Goal: Task Accomplishment & Management: Complete application form

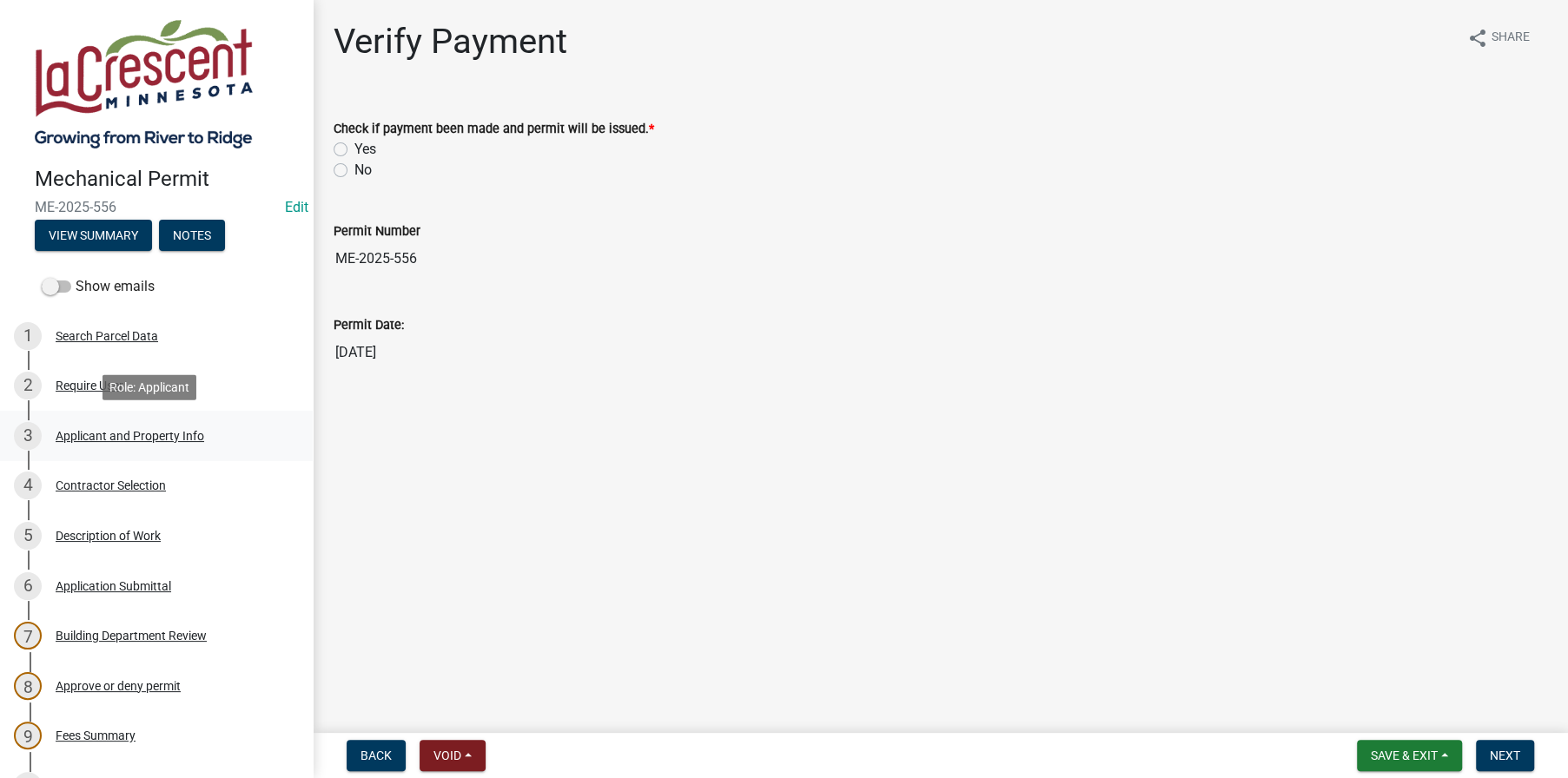
click at [117, 439] on div "Applicant and Property Info" at bounding box center [130, 435] width 148 height 12
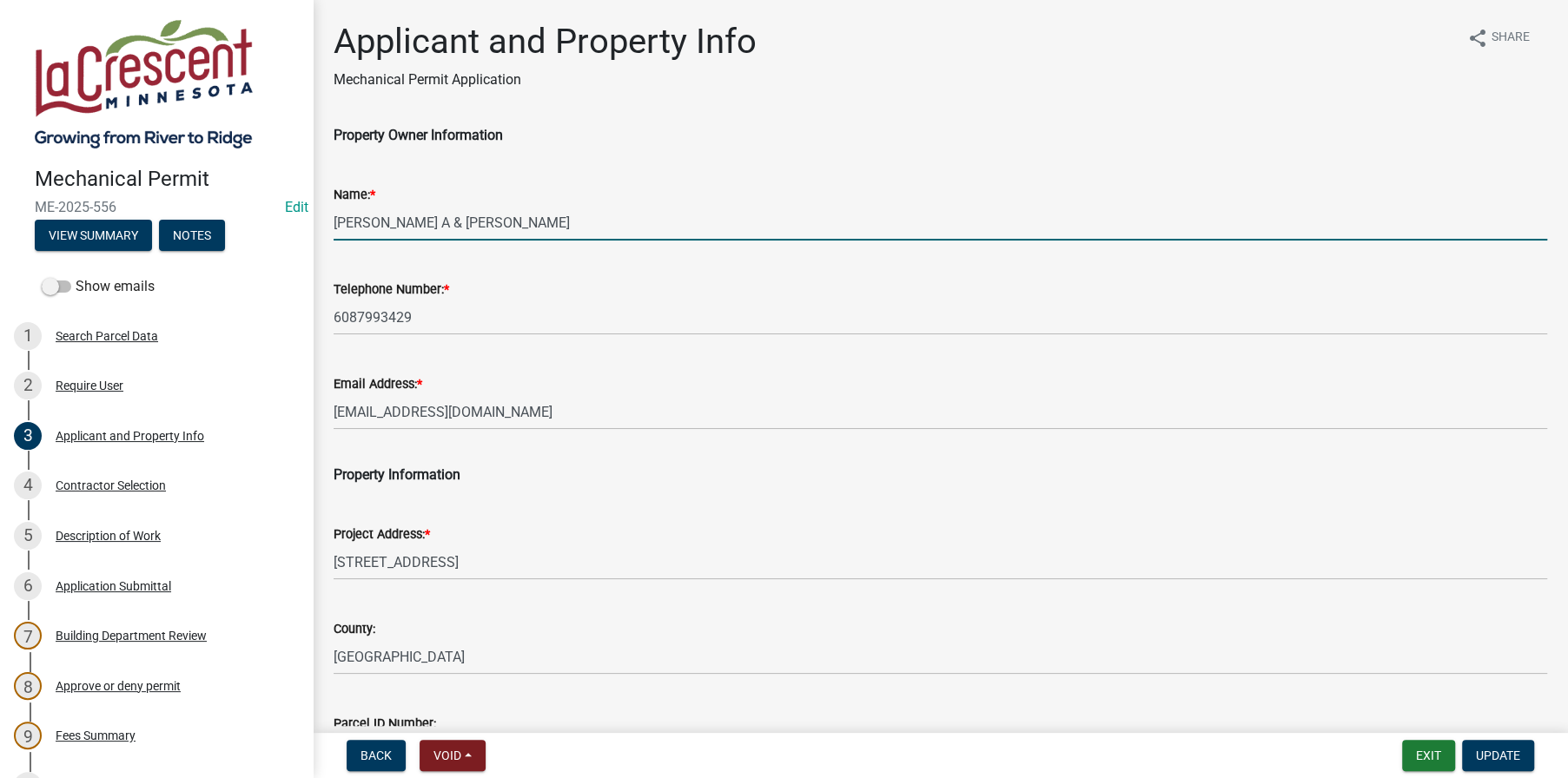
click at [394, 219] on input "[PERSON_NAME] A & [PERSON_NAME]" at bounding box center [940, 223] width 1213 height 36
click at [477, 216] on input "[PERSON_NAME] A & [PERSON_NAME]" at bounding box center [940, 223] width 1213 height 36
click at [562, 220] on input "[PERSON_NAME] & [PERSON_NAME]" at bounding box center [940, 223] width 1213 height 36
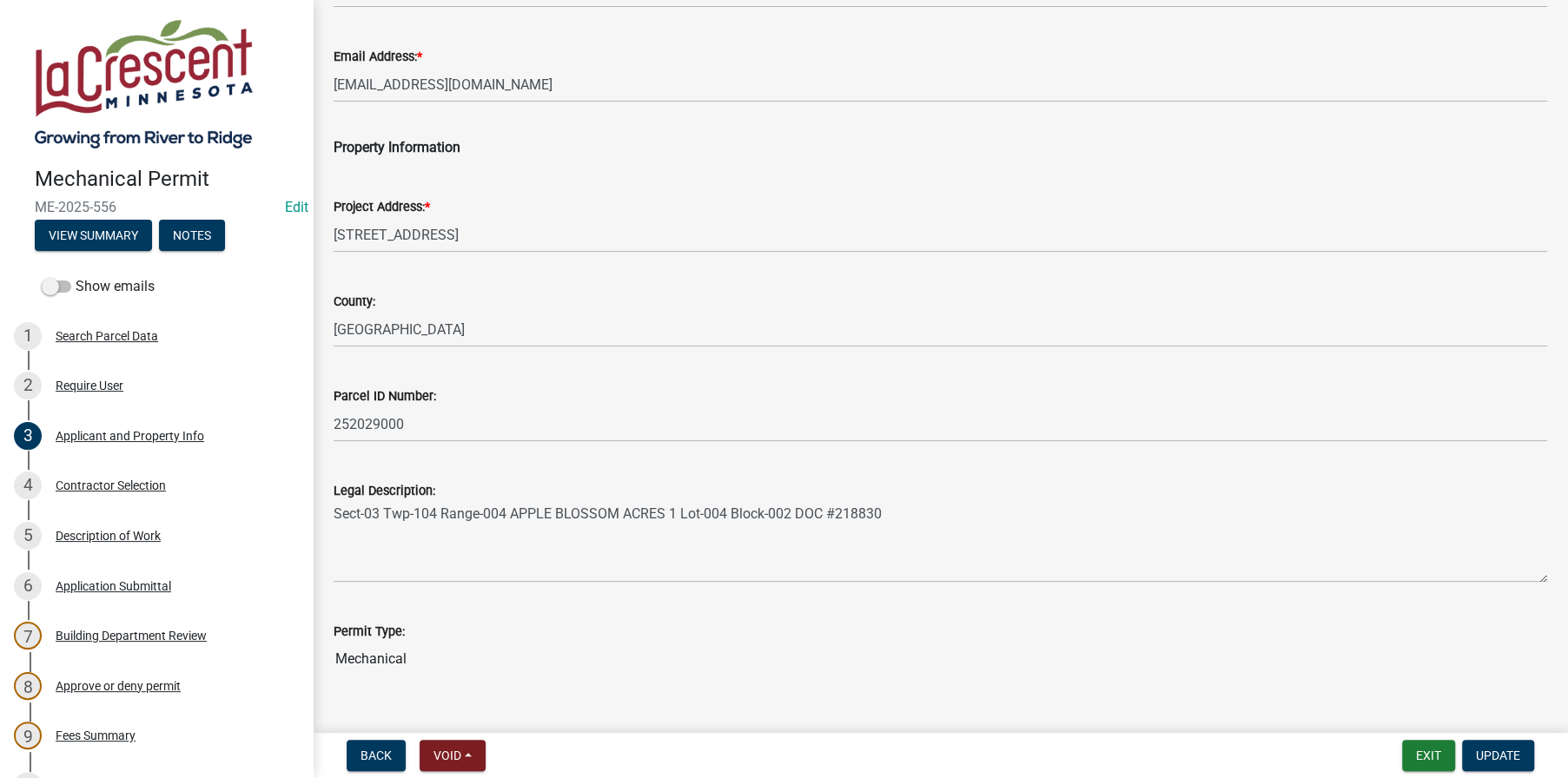
scroll to position [360, 0]
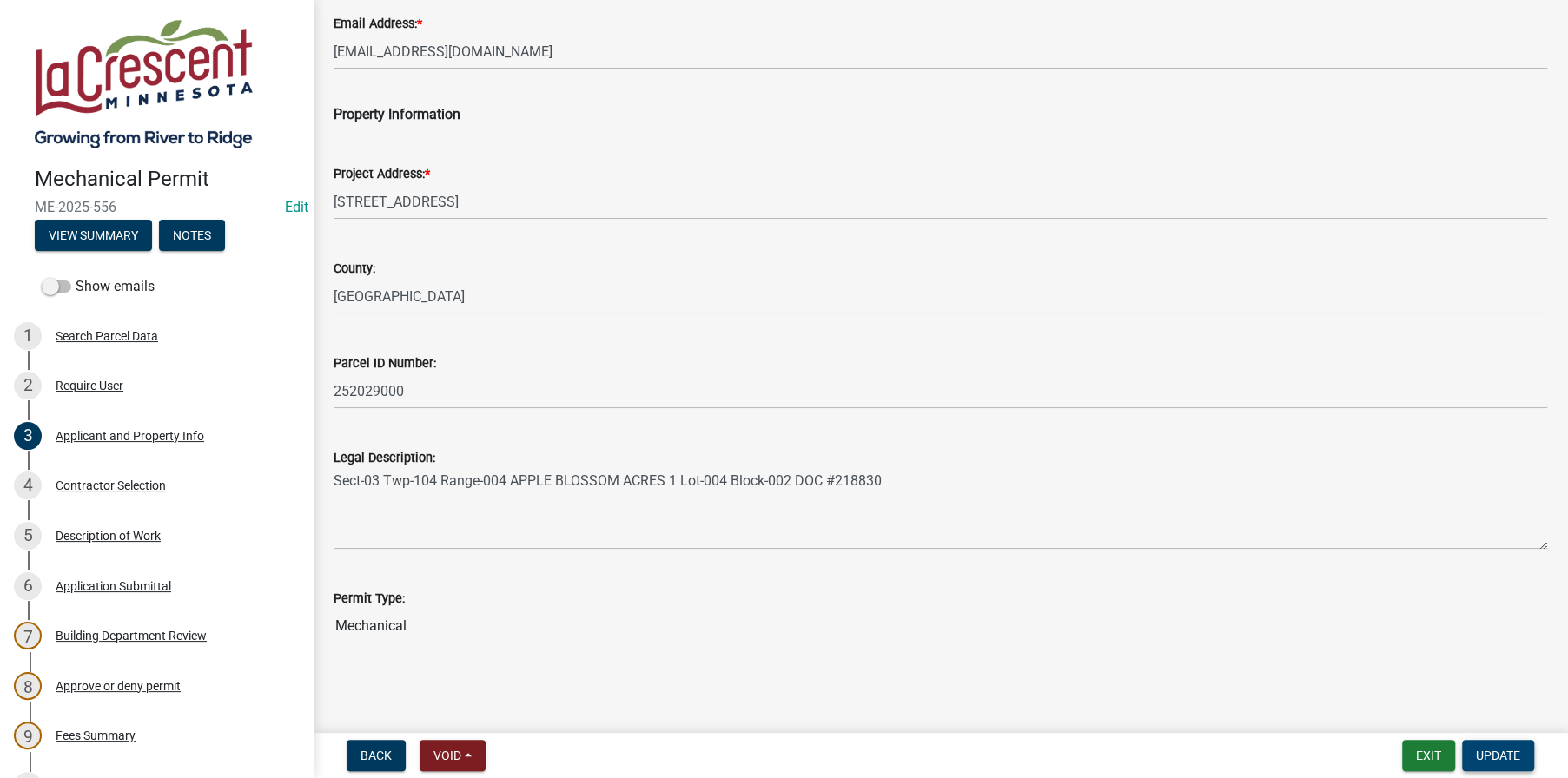
type input "[PERSON_NAME] & [PERSON_NAME]"
click at [1486, 746] on button "Update" at bounding box center [1497, 755] width 72 height 31
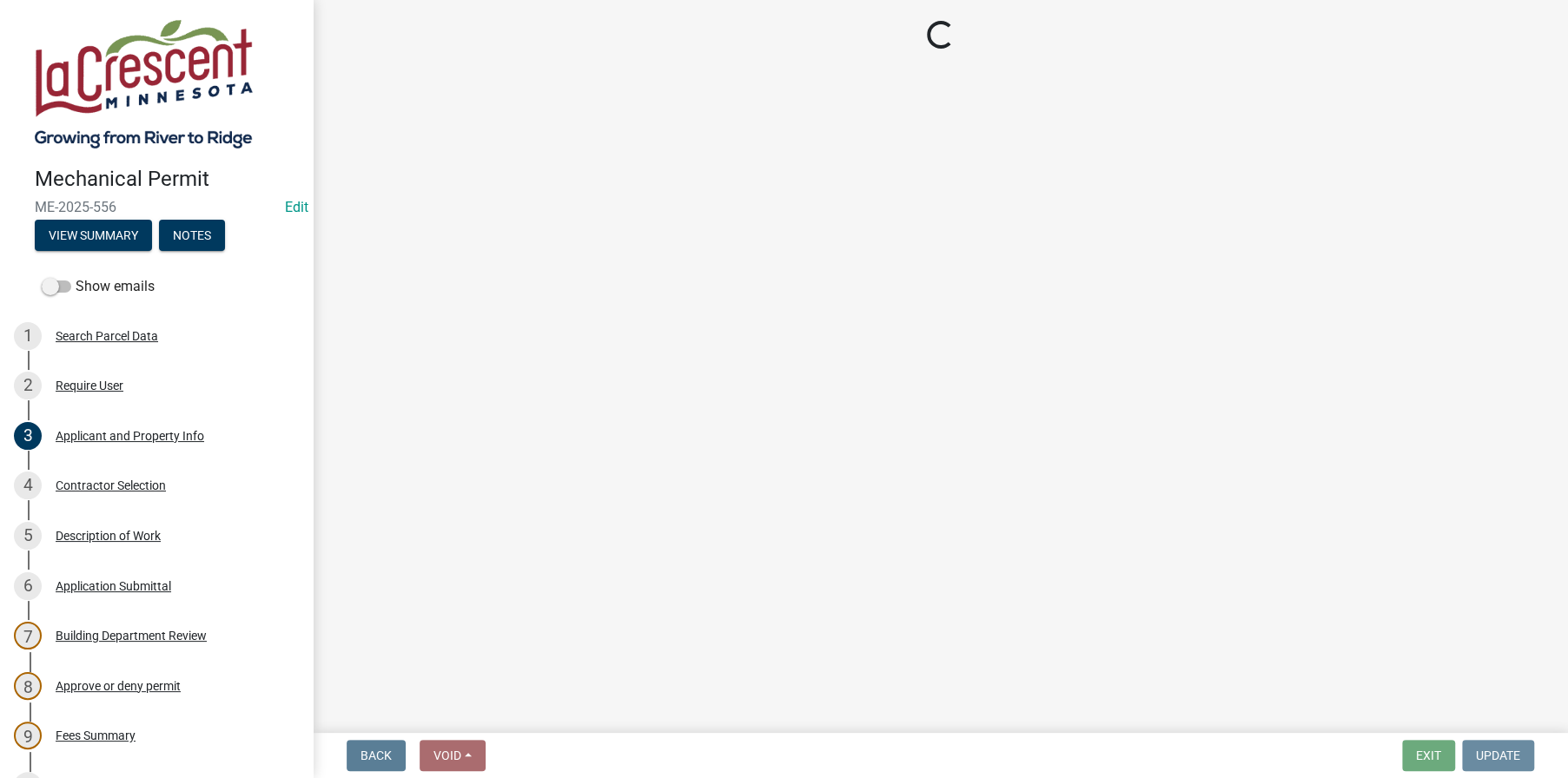
scroll to position [0, 0]
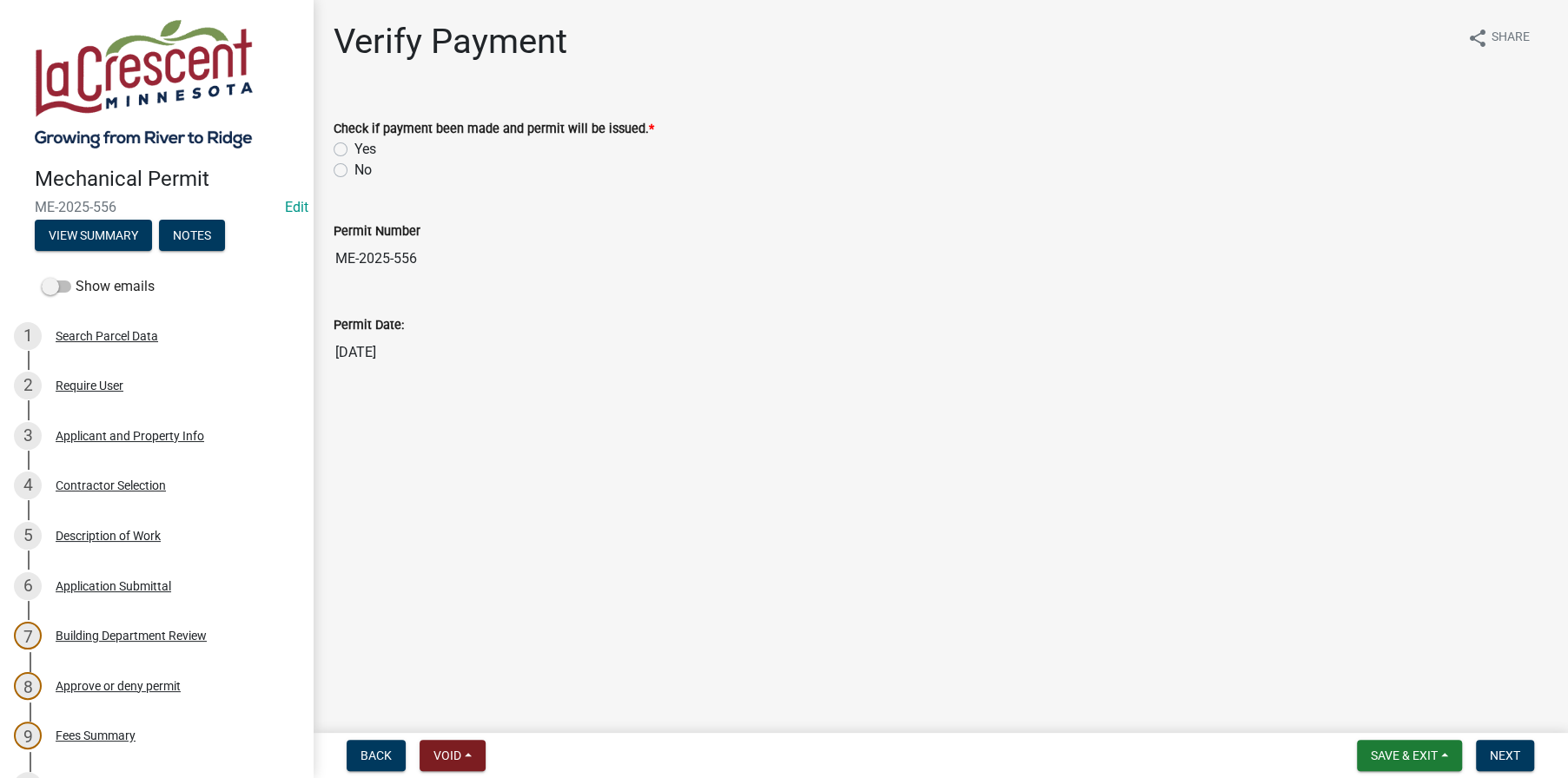
click at [355, 148] on label "Yes" at bounding box center [366, 149] width 22 height 21
click at [355, 148] on input "Yes" at bounding box center [360, 145] width 11 height 11
radio input "true"
click at [1501, 749] on span "Next" at bounding box center [1504, 755] width 30 height 14
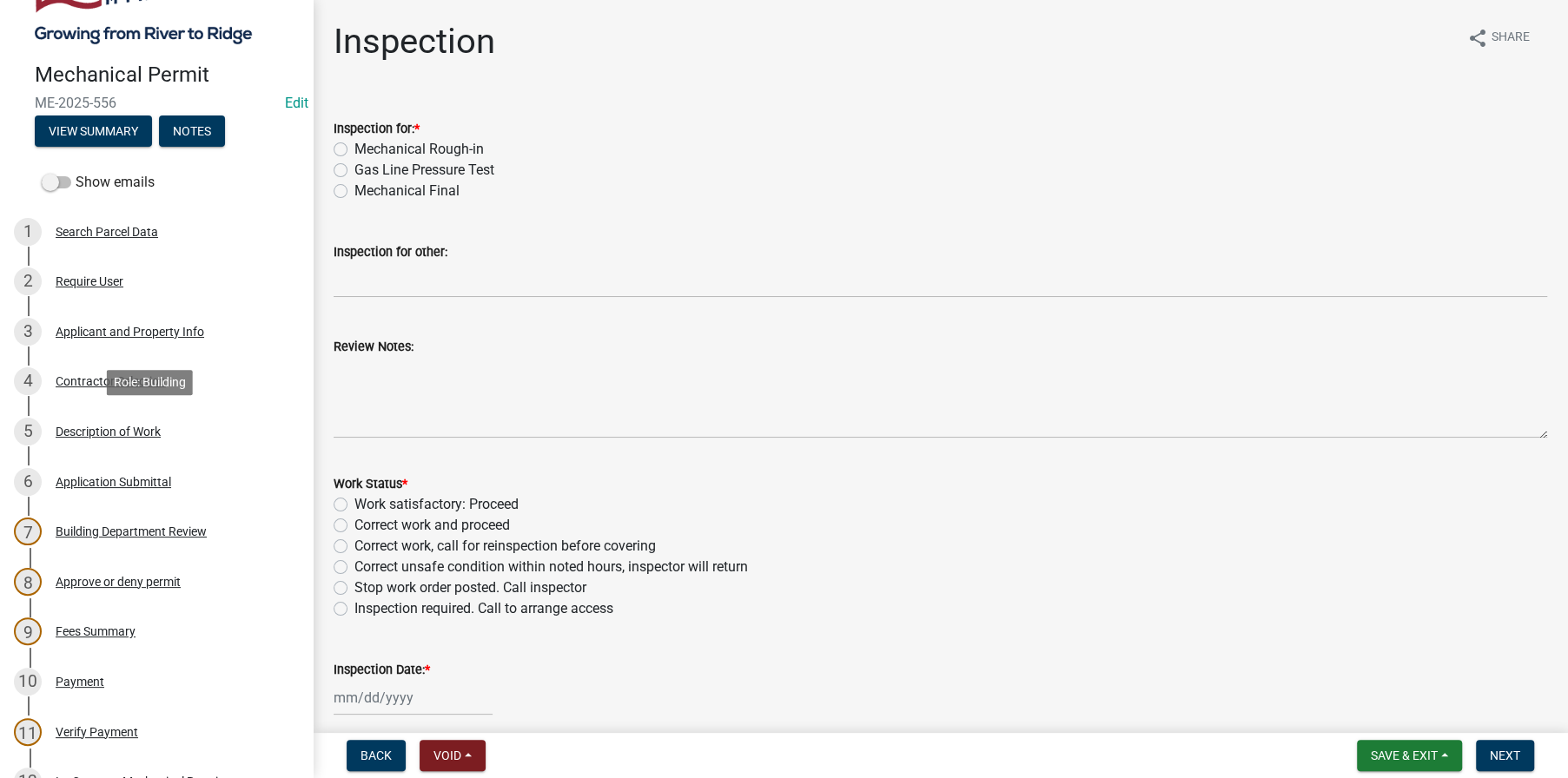
scroll to position [433, 0]
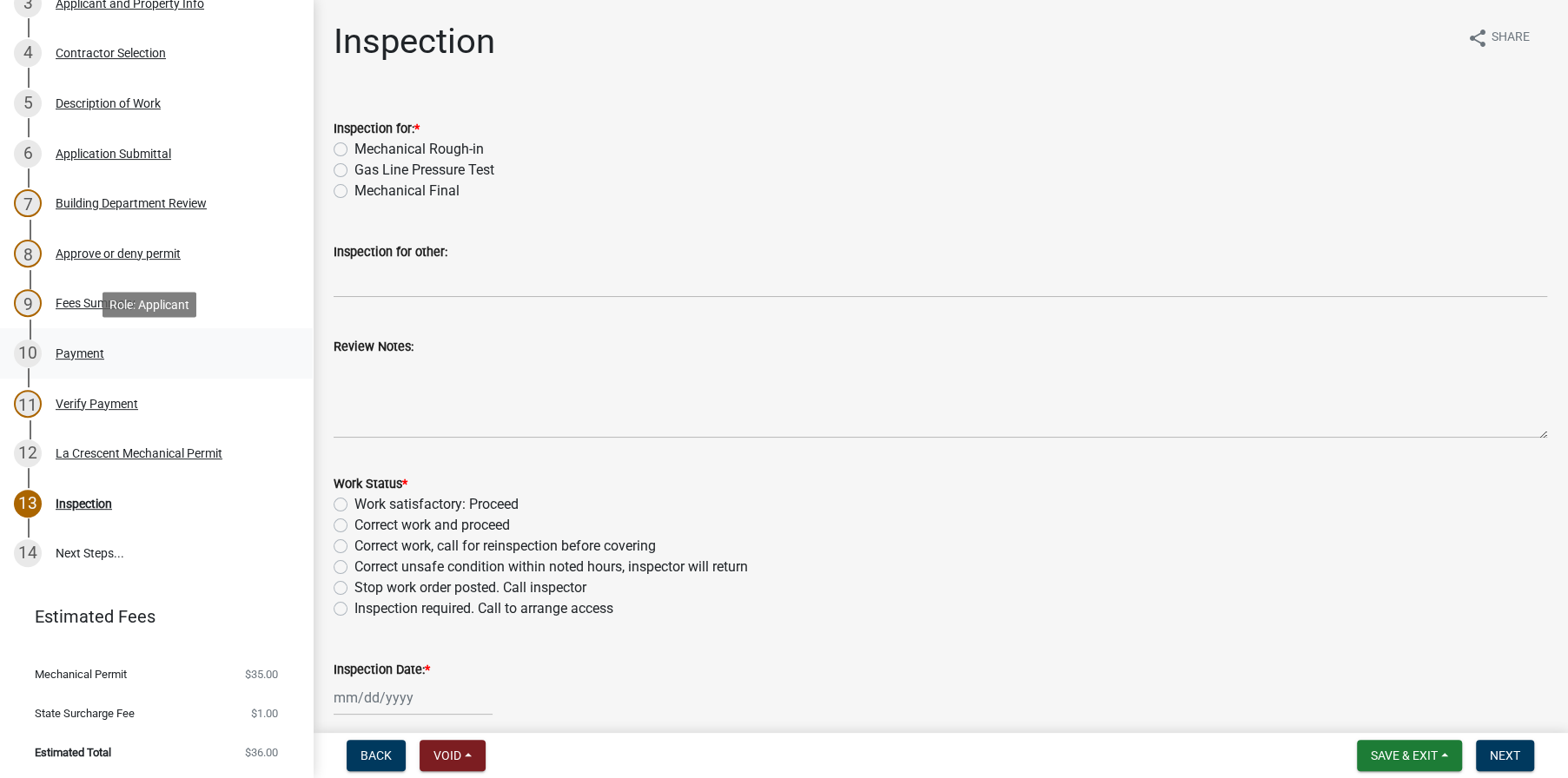
click at [83, 347] on div "Payment" at bounding box center [80, 353] width 49 height 12
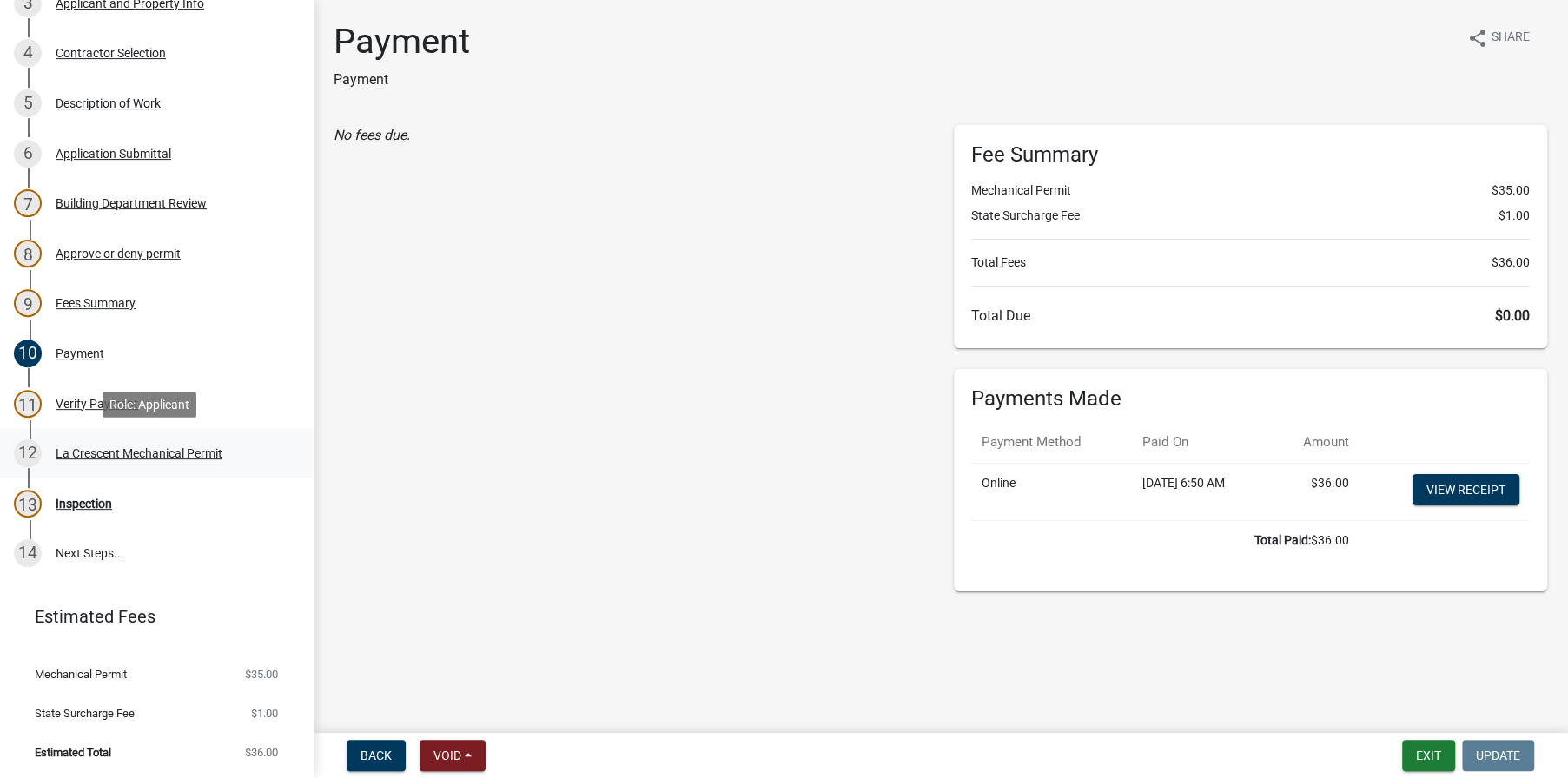
click at [126, 453] on div "La Crescent Mechanical Permit" at bounding box center [139, 453] width 167 height 12
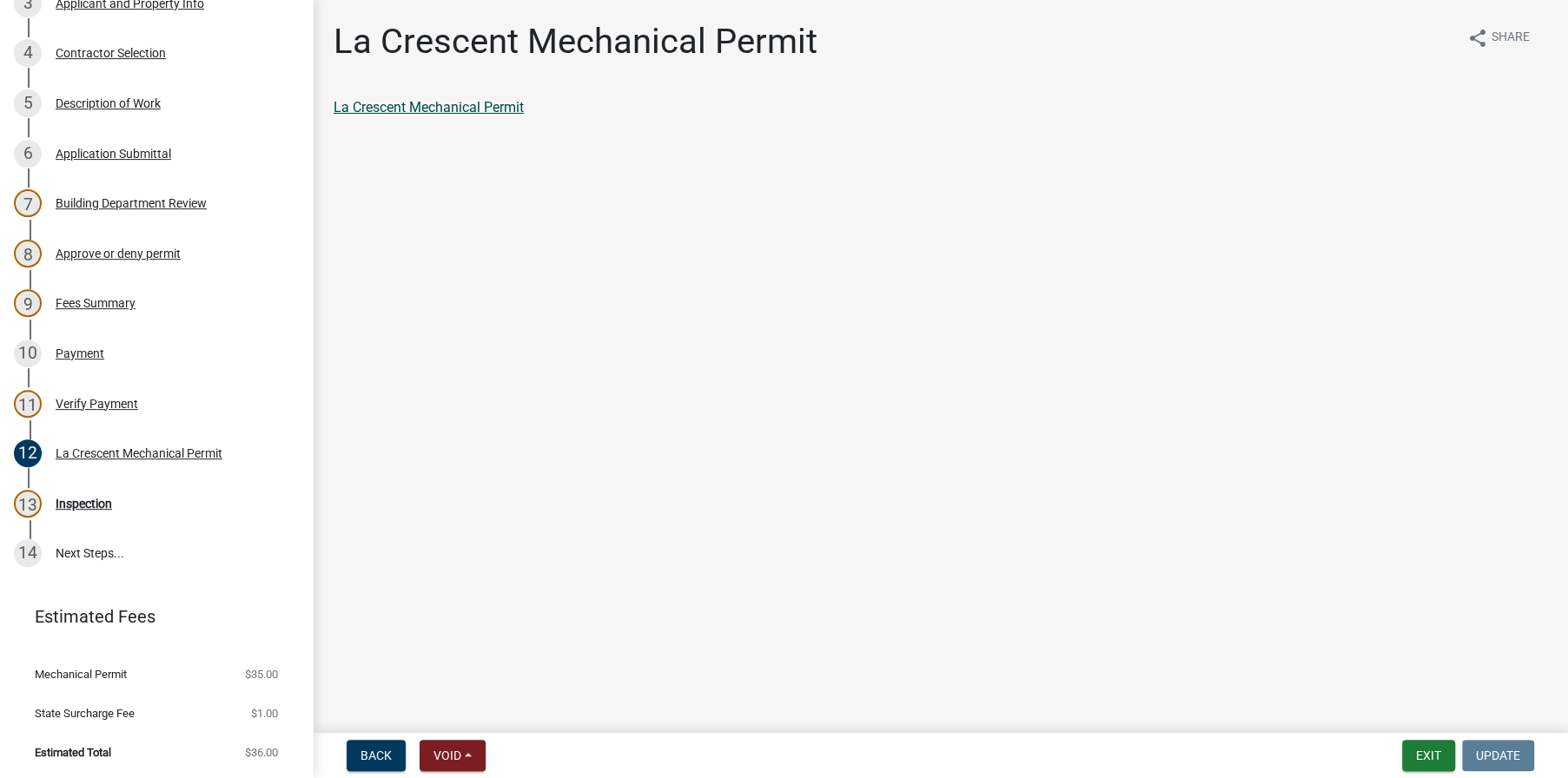
click at [431, 106] on link "La Crescent Mechanical Permit" at bounding box center [429, 107] width 191 height 16
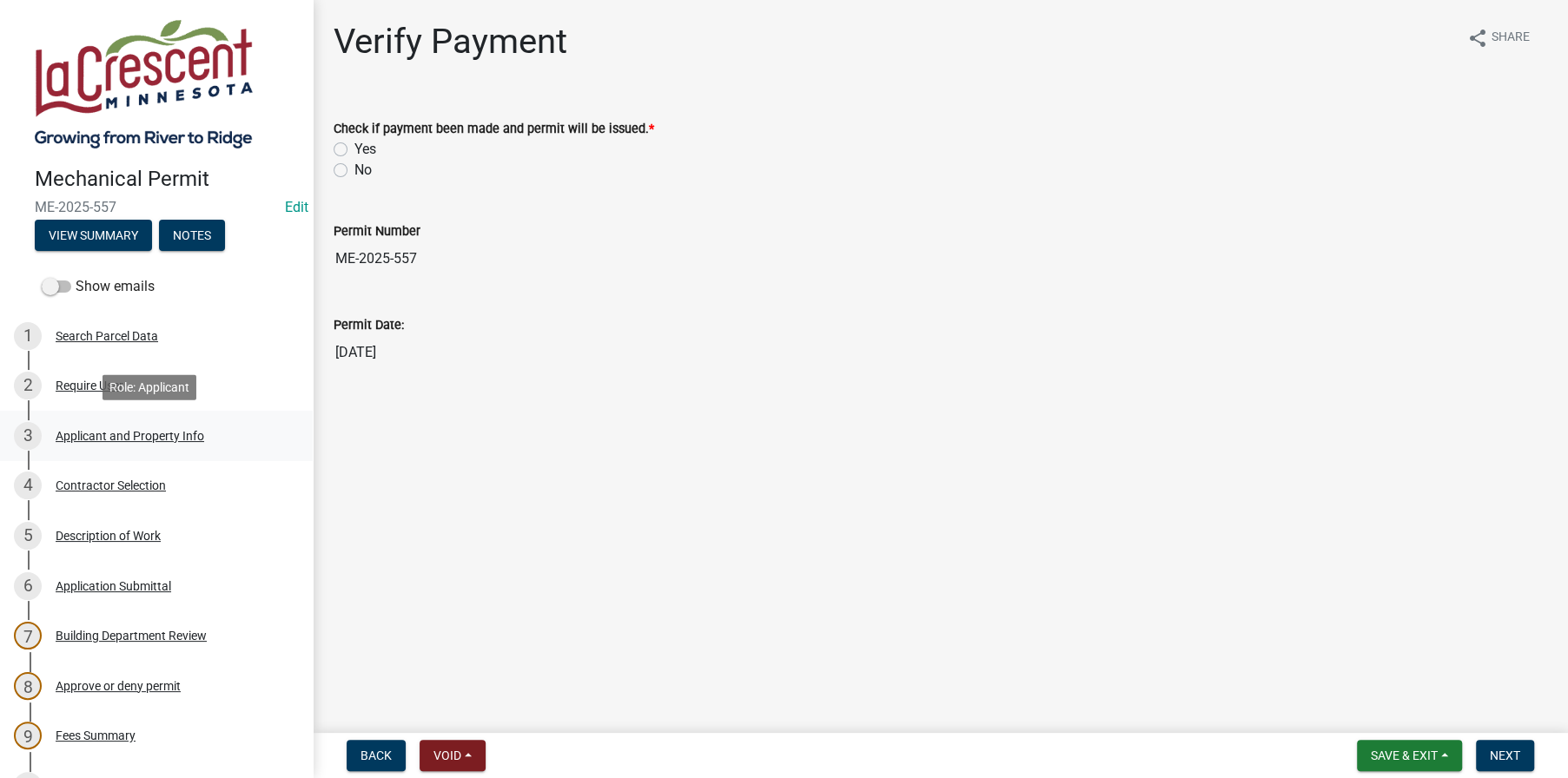
click at [97, 435] on div "Applicant and Property Info" at bounding box center [130, 435] width 148 height 12
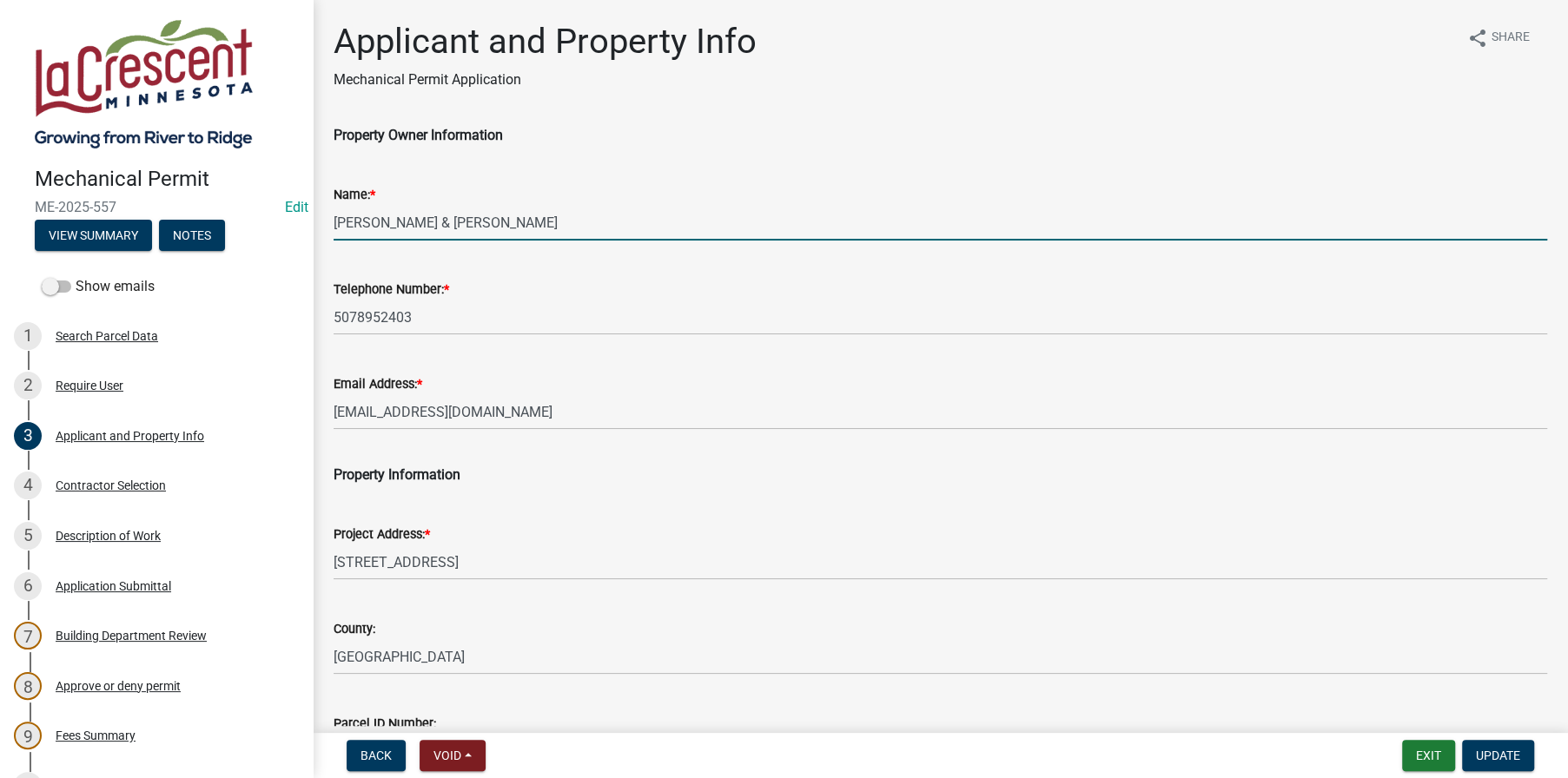
click at [473, 220] on input "BUEHLER, BERNARD A & ROSANNE" at bounding box center [940, 223] width 1213 height 36
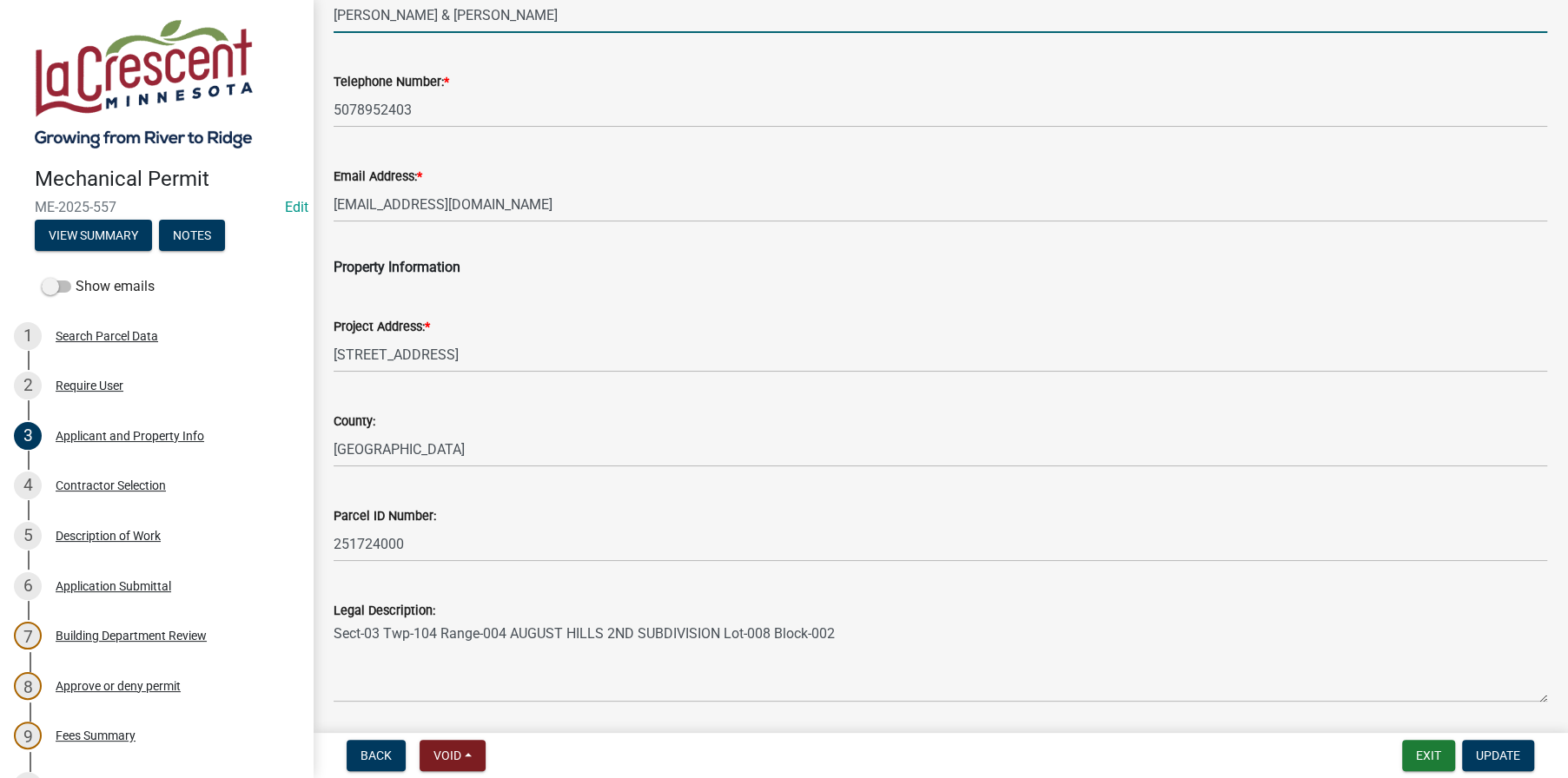
scroll to position [360, 0]
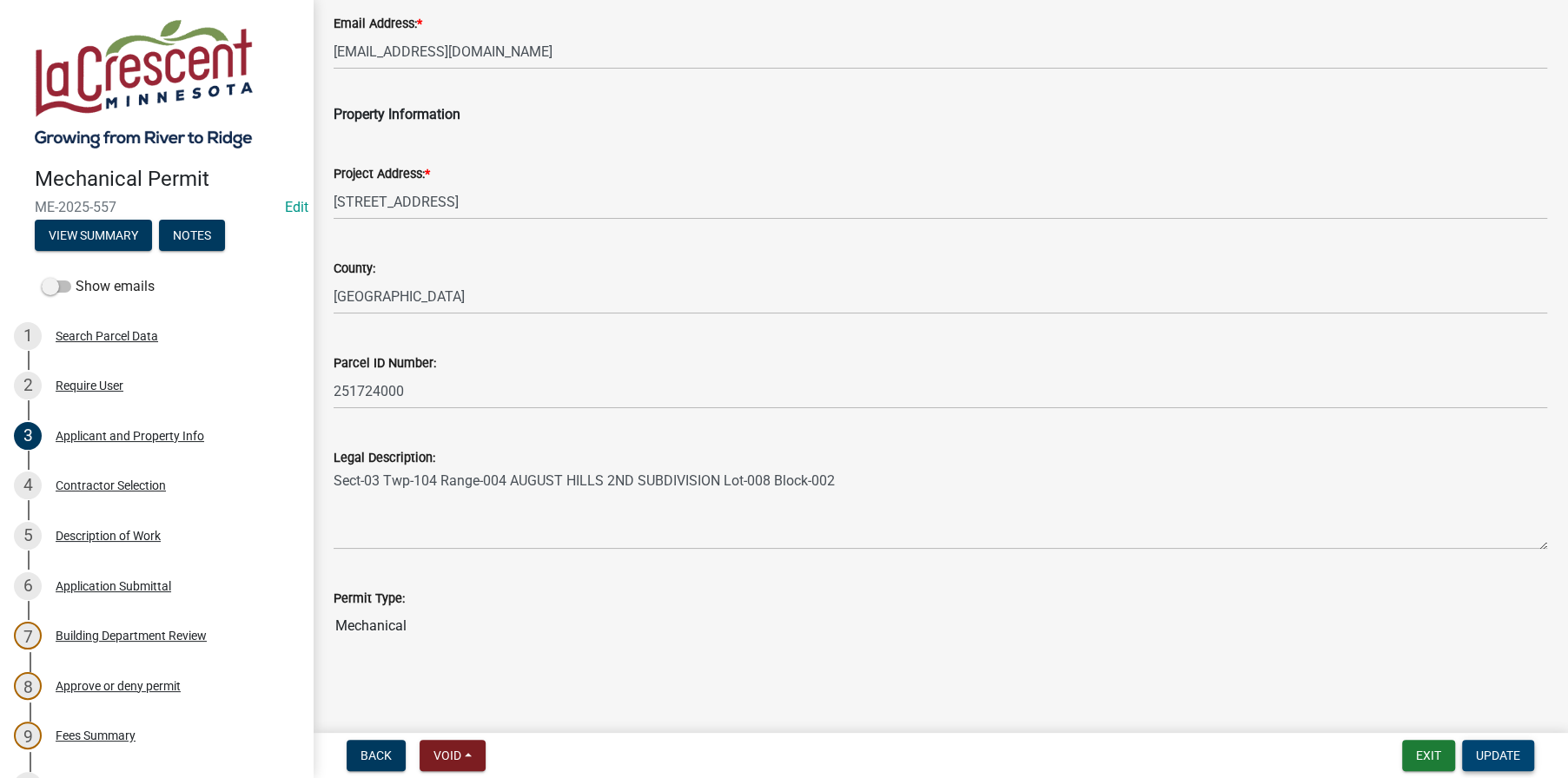
type input "BUEHLER, BERNARD & ROSANNE"
click at [1488, 756] on span "Update" at bounding box center [1497, 755] width 44 height 14
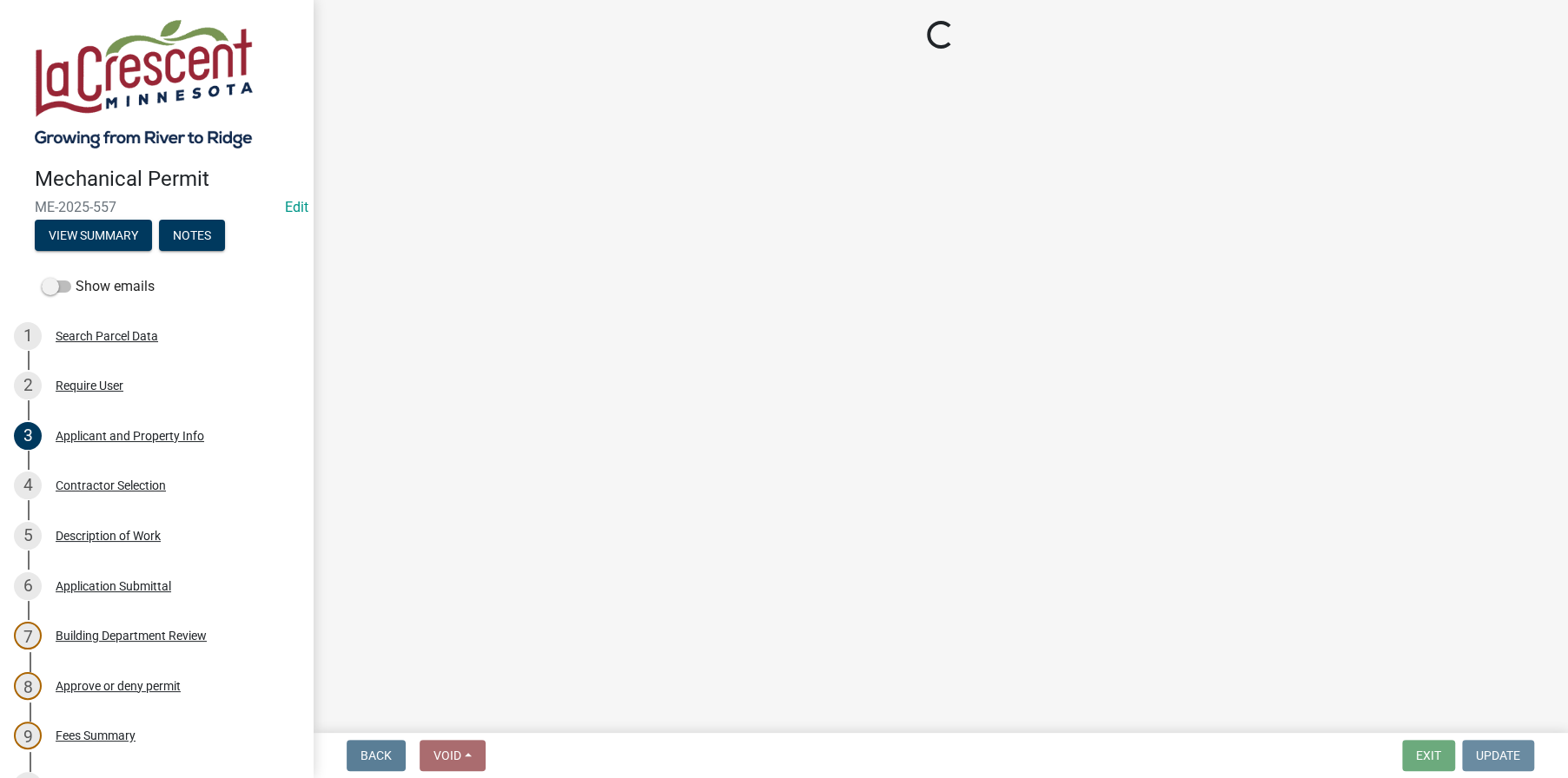
scroll to position [0, 0]
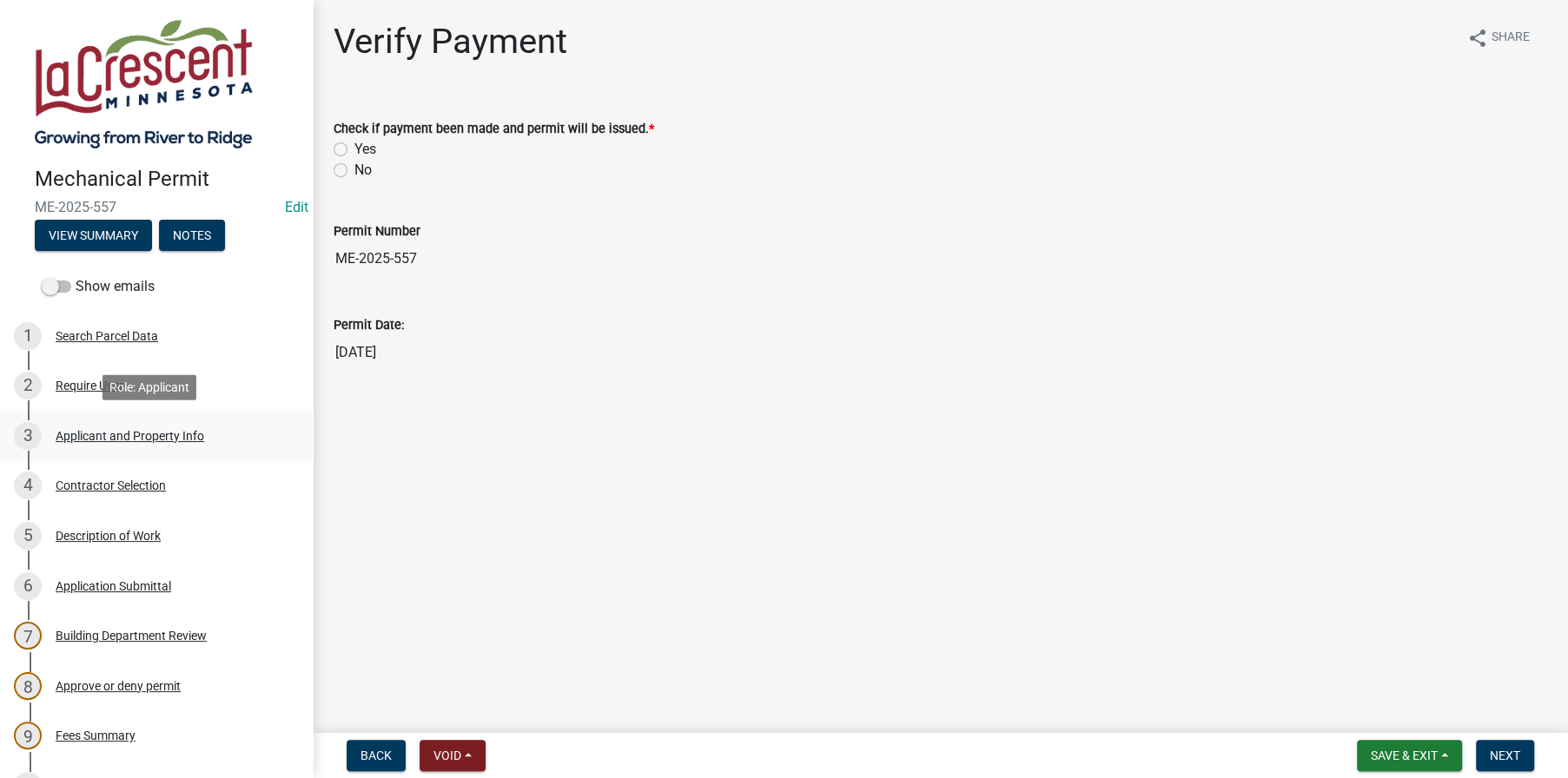
click at [92, 418] on link "3 Applicant and Property Info" at bounding box center [156, 435] width 313 height 50
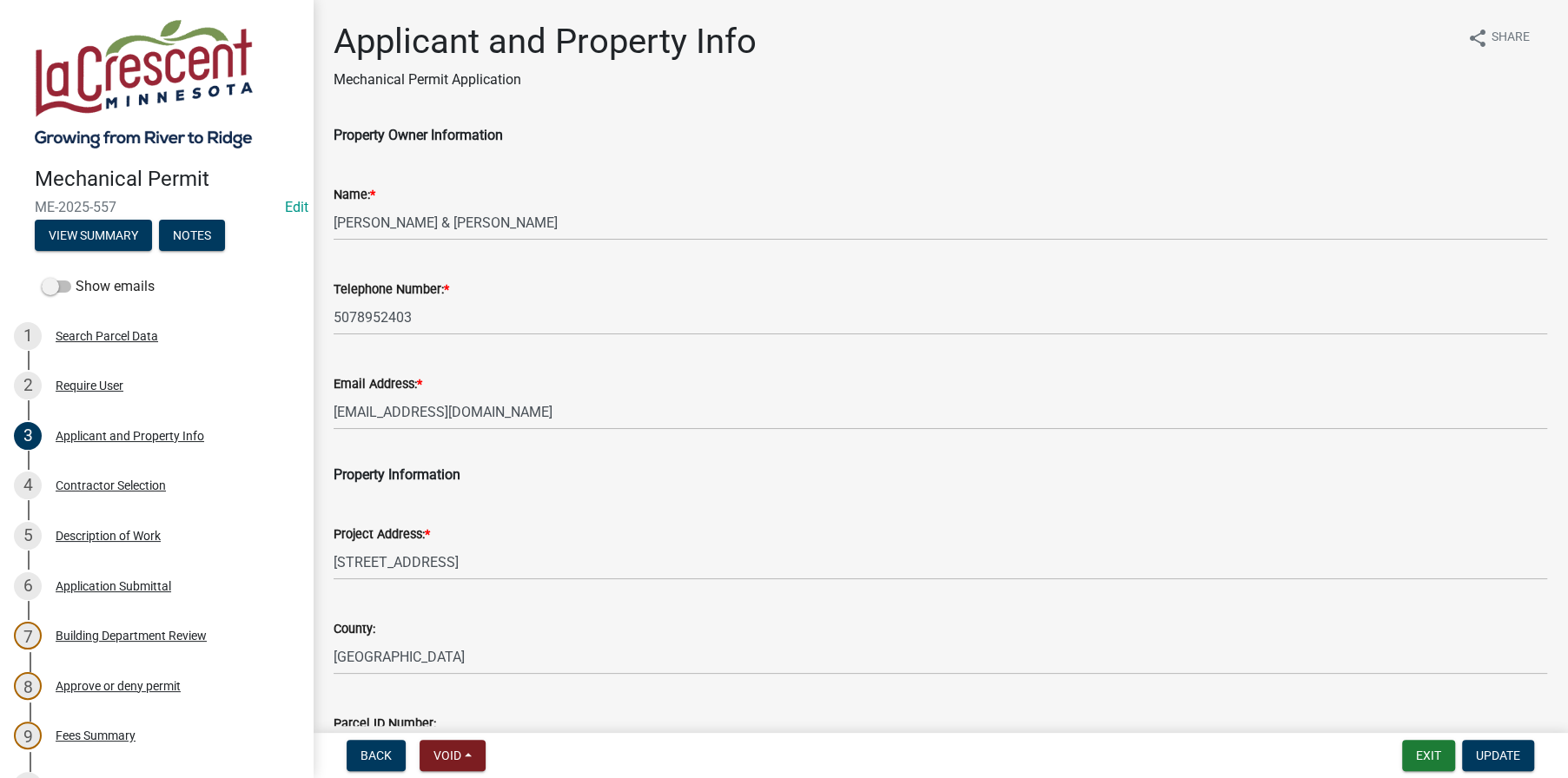
scroll to position [360, 0]
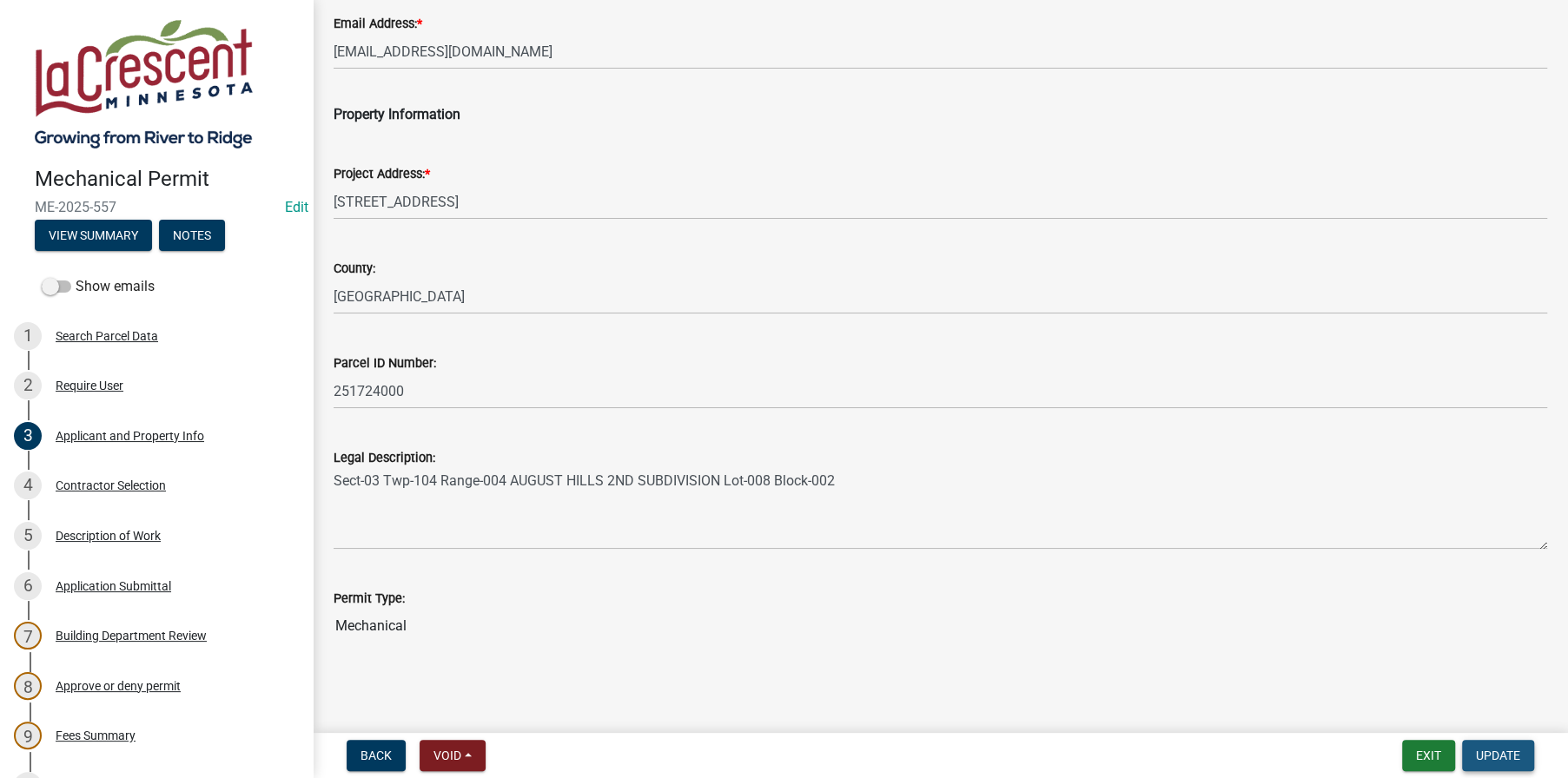
click at [1506, 751] on span "Update" at bounding box center [1497, 755] width 44 height 14
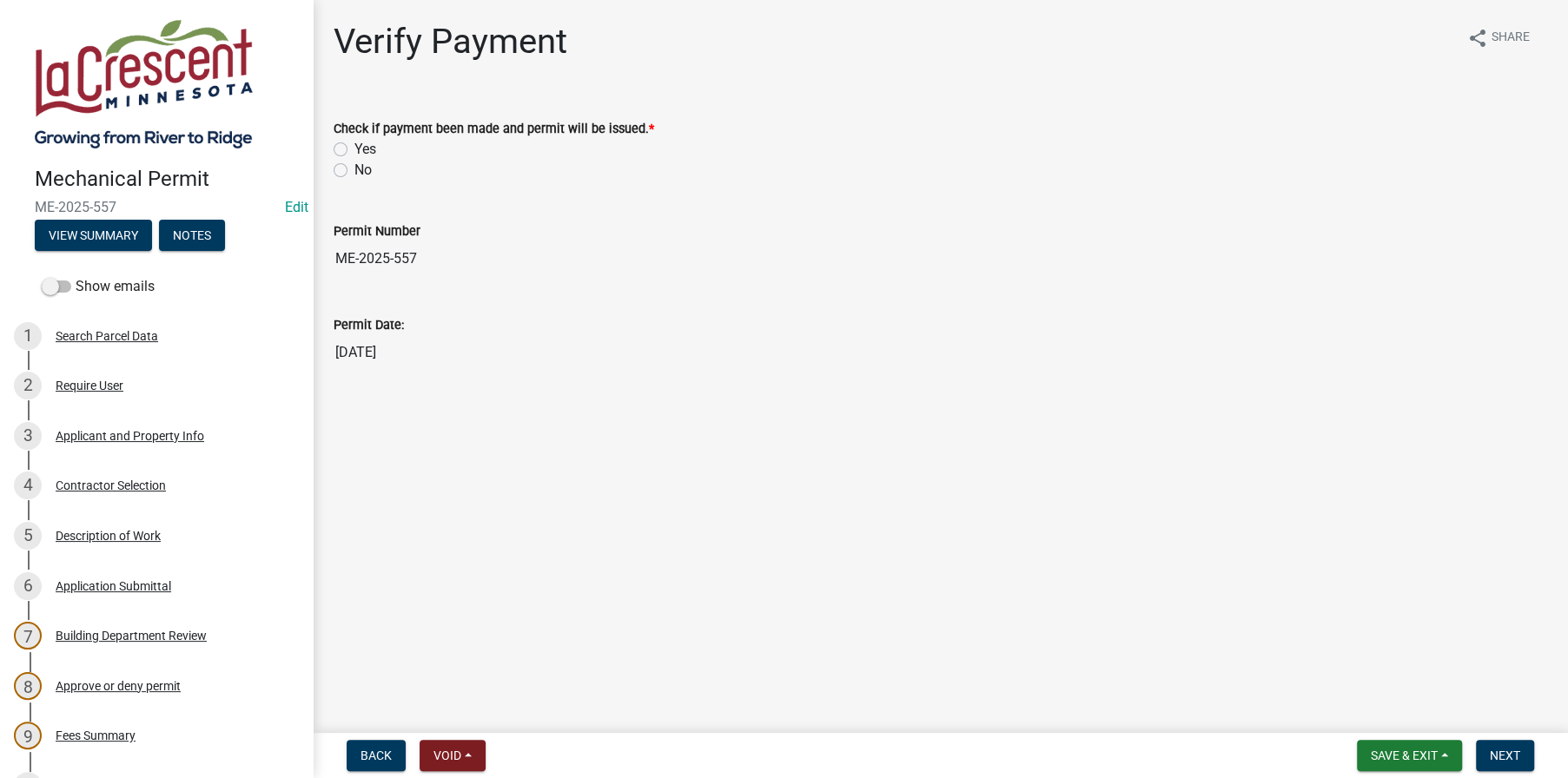
click at [355, 149] on label "Yes" at bounding box center [366, 149] width 22 height 21
click at [355, 149] on input "Yes" at bounding box center [360, 145] width 11 height 11
radio input "true"
click at [1503, 755] on span "Next" at bounding box center [1504, 755] width 30 height 14
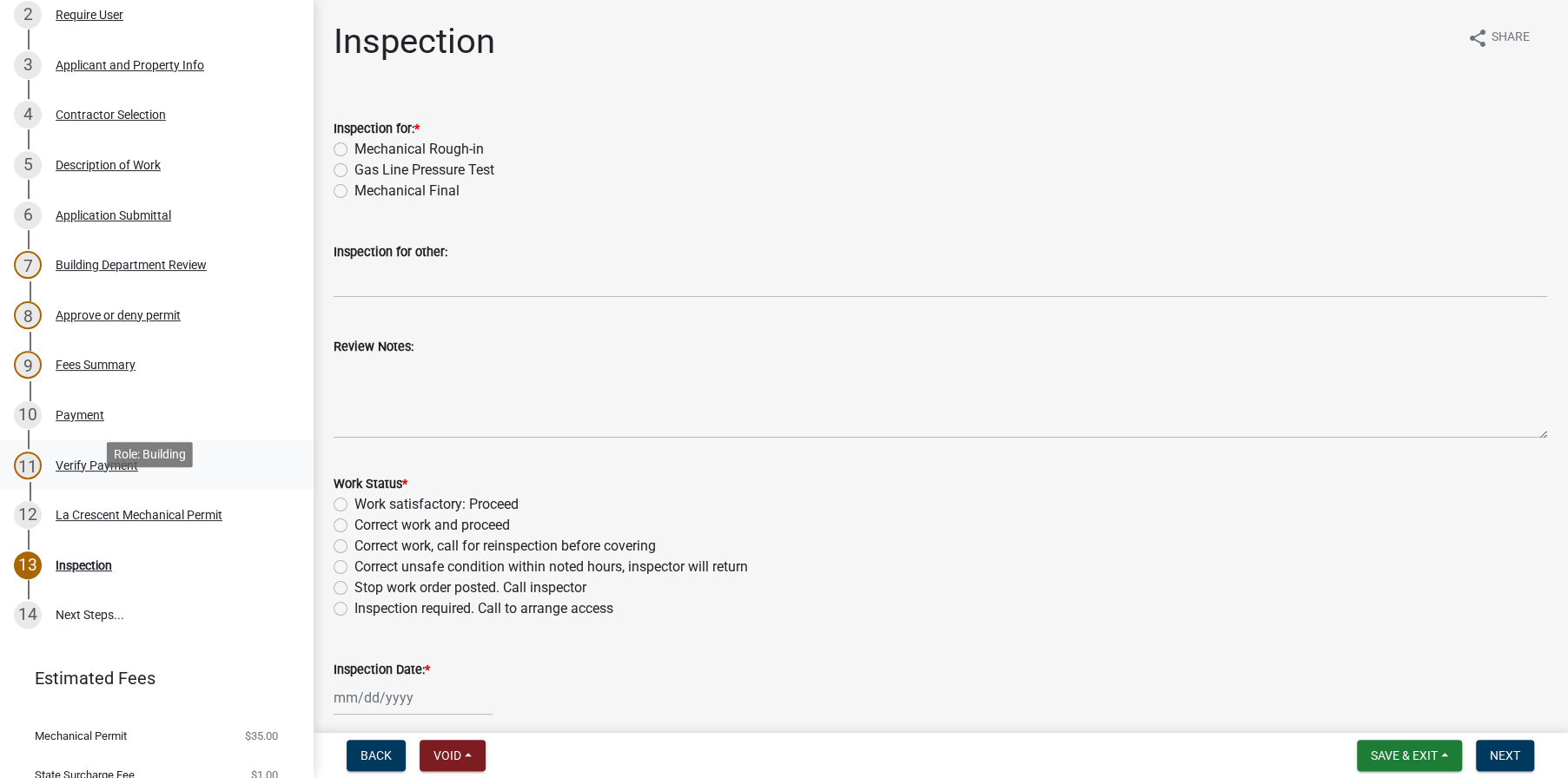
scroll to position [433, 0]
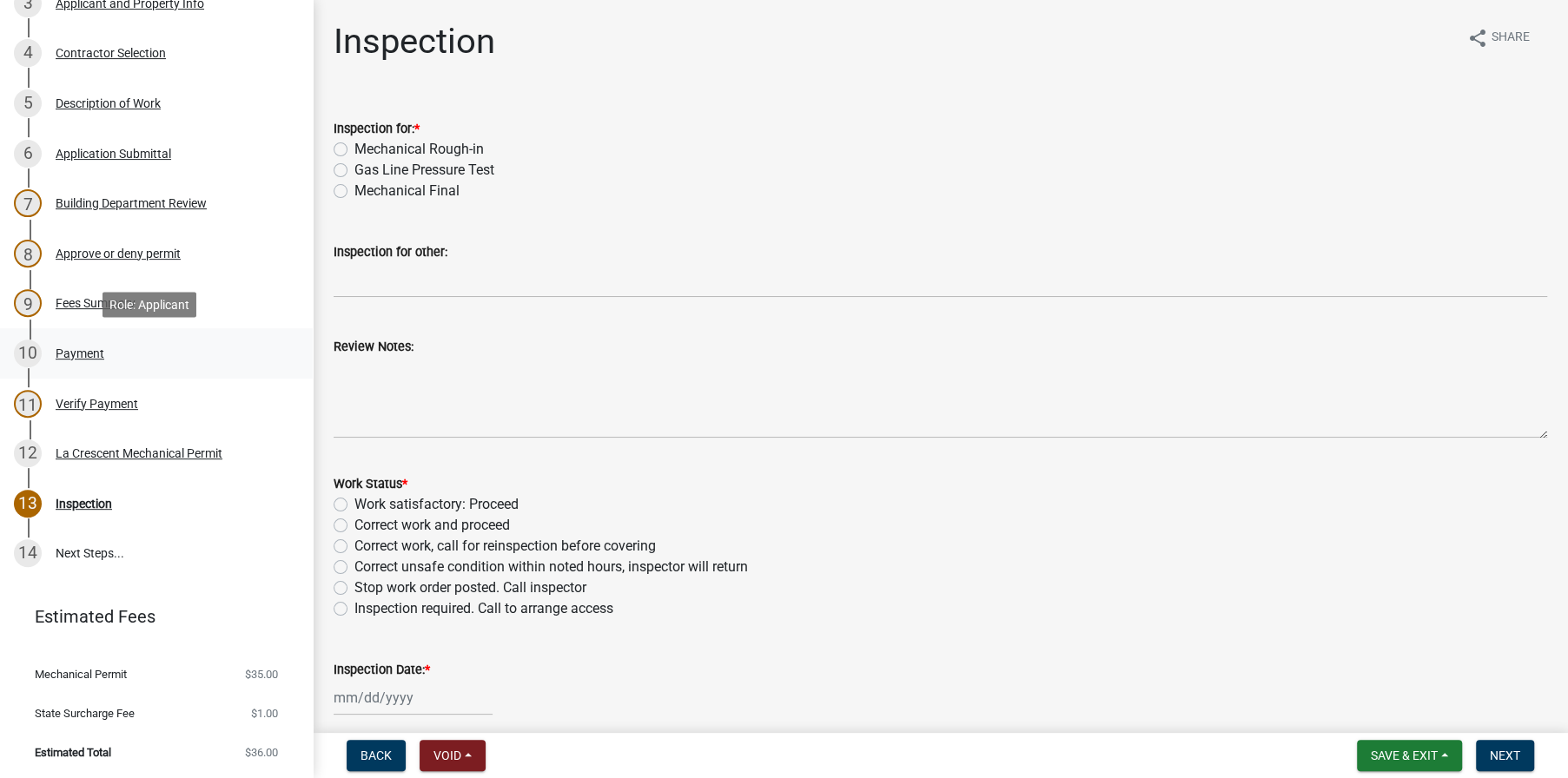
click at [68, 355] on div "Payment" at bounding box center [80, 353] width 49 height 12
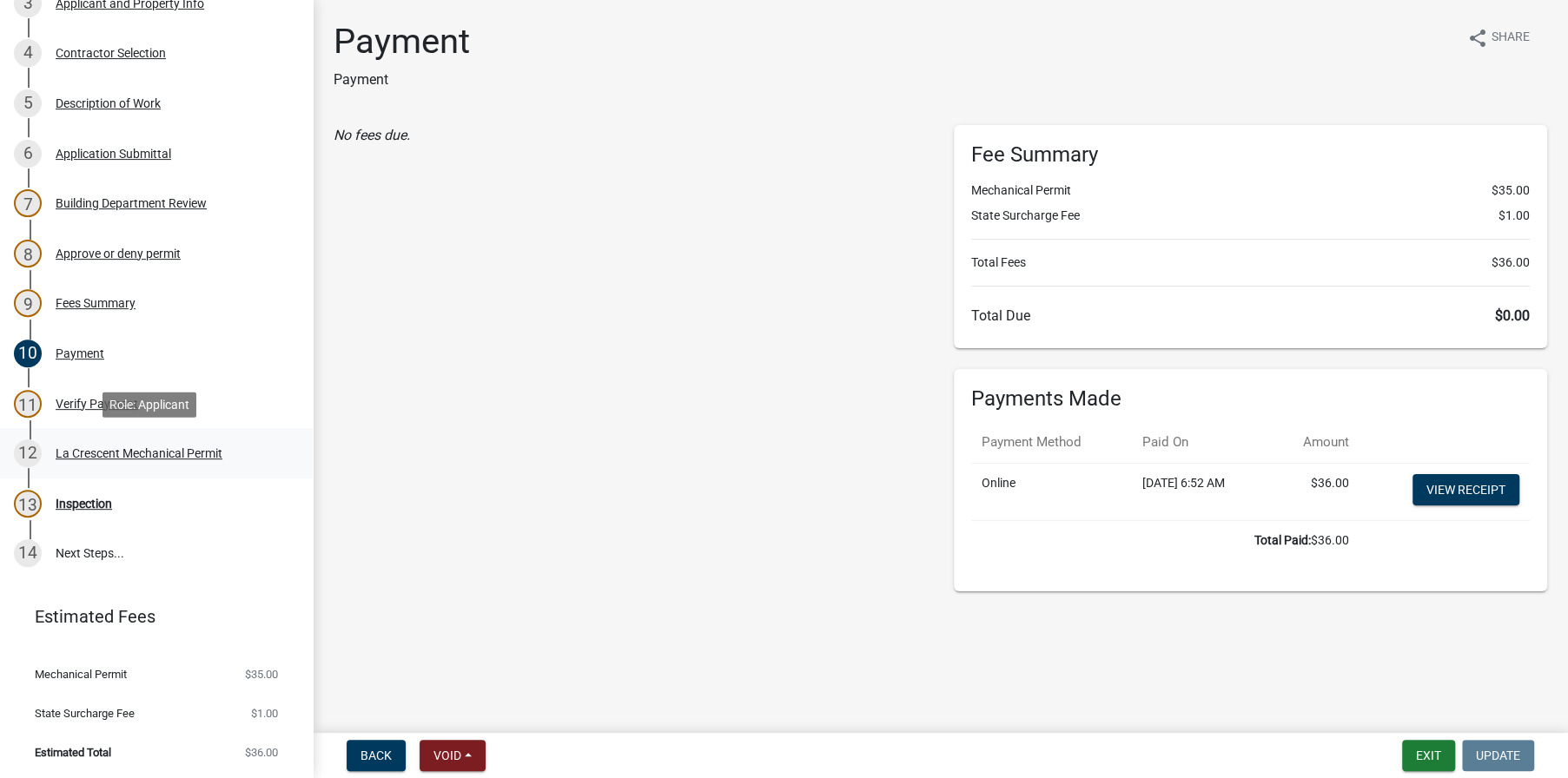
click at [141, 451] on div "La Crescent Mechanical Permit" at bounding box center [139, 453] width 167 height 12
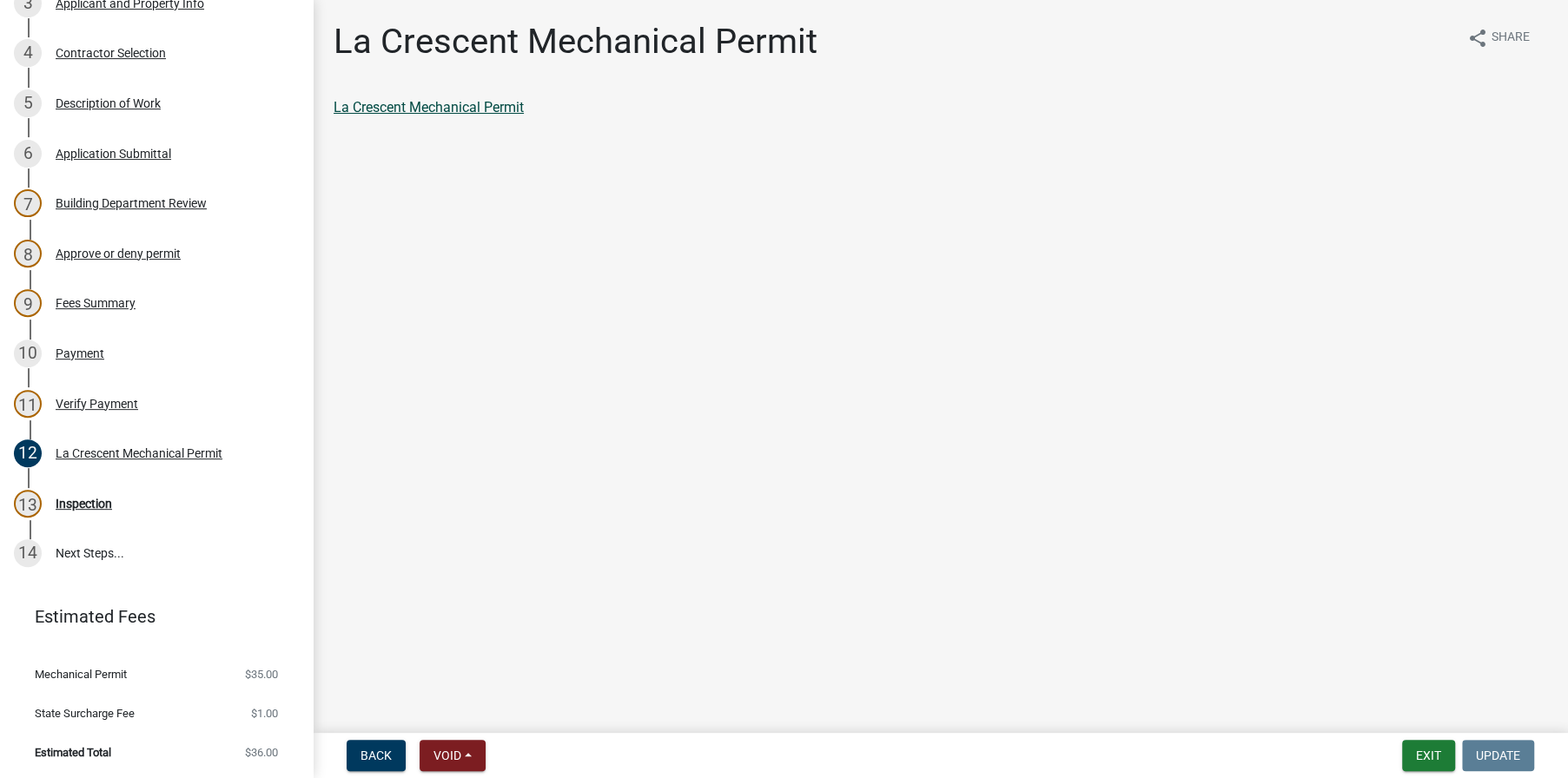
click at [459, 108] on link "La Crescent Mechanical Permit" at bounding box center [429, 107] width 191 height 16
